Goal: Navigation & Orientation: Find specific page/section

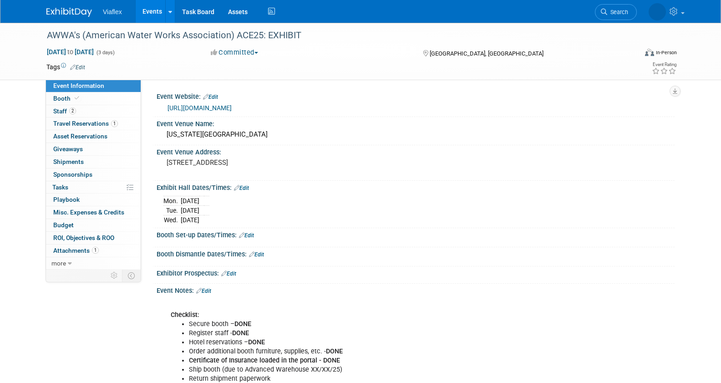
click at [151, 11] on link "Events" at bounding box center [152, 11] width 33 height 23
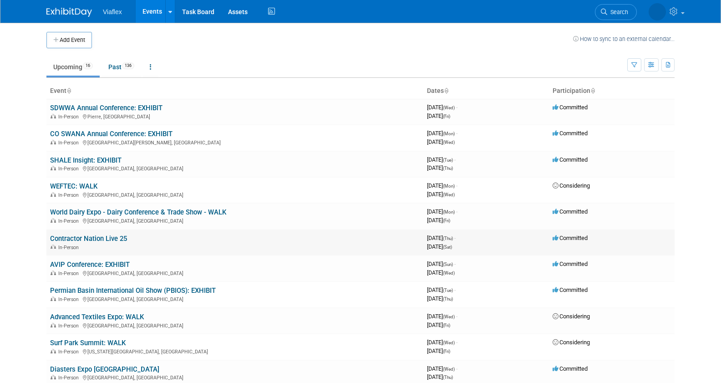
scroll to position [11, 0]
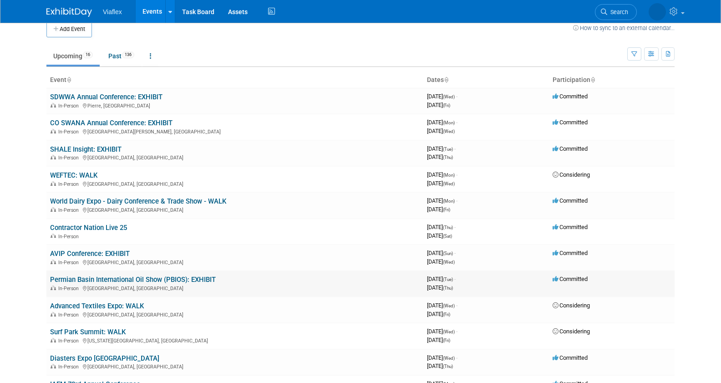
click at [152, 281] on link "Permian Basin International Oil Show (PBIOS): EXHIBIT" at bounding box center [133, 279] width 166 height 8
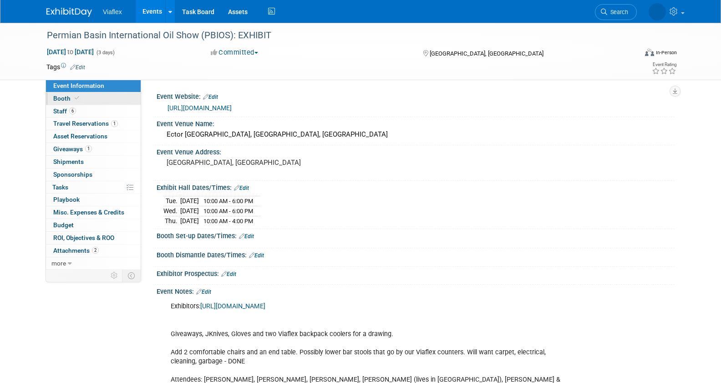
click at [56, 98] on span "Booth" at bounding box center [67, 98] width 28 height 7
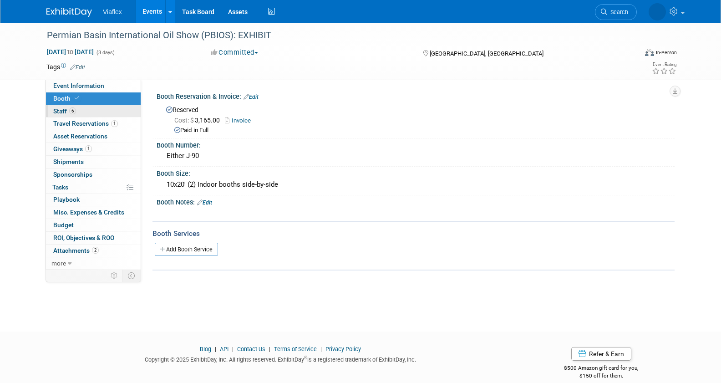
click at [62, 111] on span "Staff 6" at bounding box center [64, 110] width 23 height 7
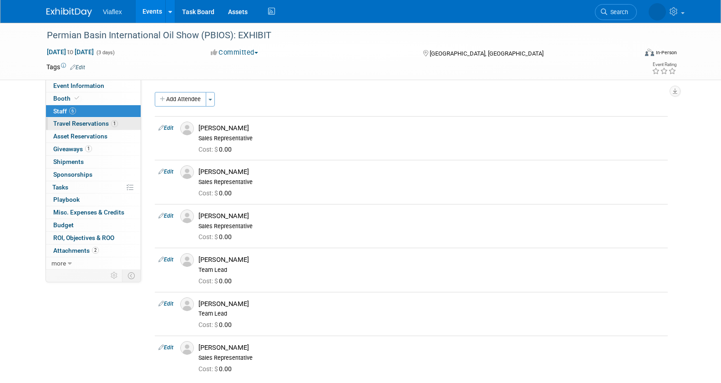
click at [63, 123] on span "Travel Reservations 1" at bounding box center [85, 123] width 65 height 7
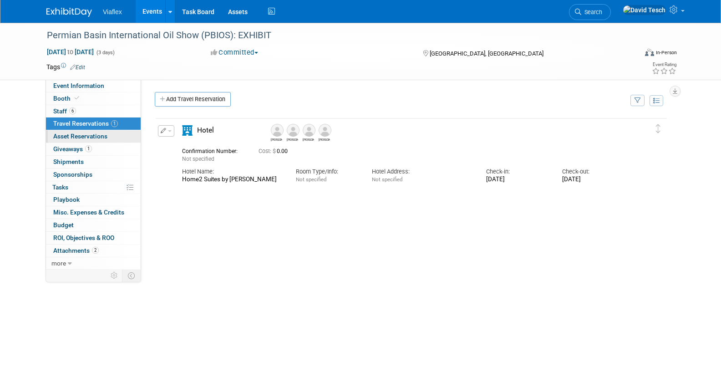
click at [63, 137] on span "Asset Reservations 0" at bounding box center [80, 135] width 54 height 7
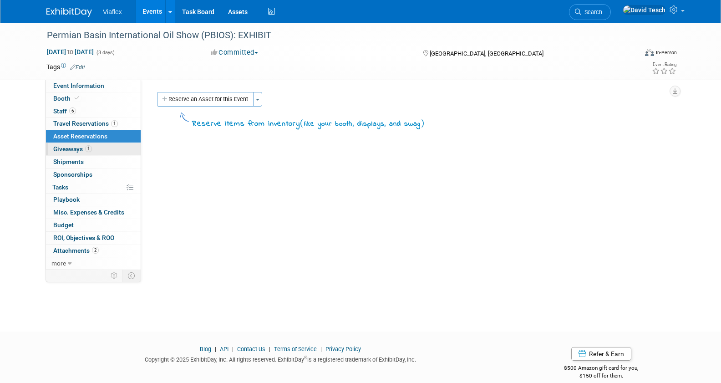
click at [63, 145] on span "Giveaways 1" at bounding box center [72, 148] width 39 height 7
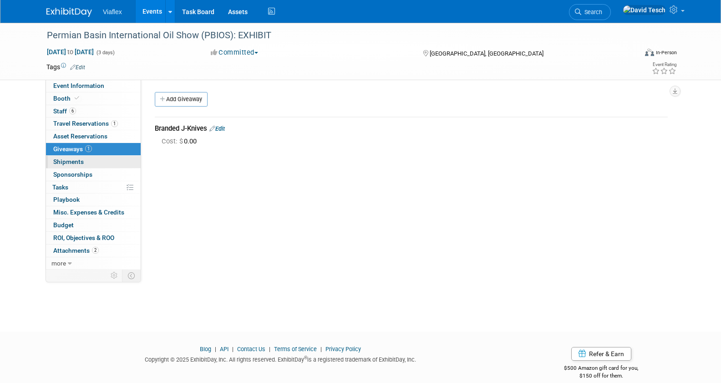
click at [67, 161] on span "Shipments 0" at bounding box center [68, 161] width 30 height 7
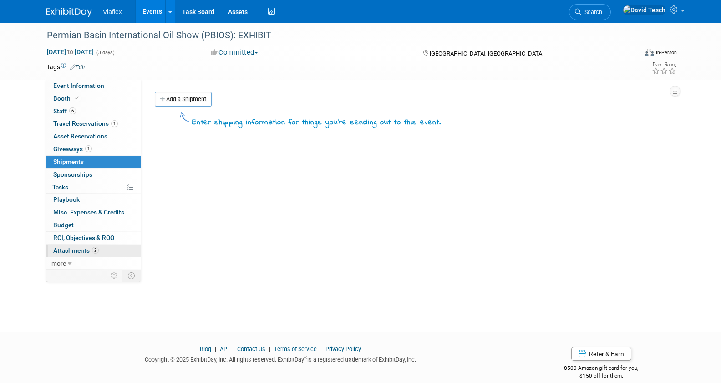
click at [83, 249] on span "Attachments 2" at bounding box center [75, 250] width 45 height 7
